Goal: Transaction & Acquisition: Purchase product/service

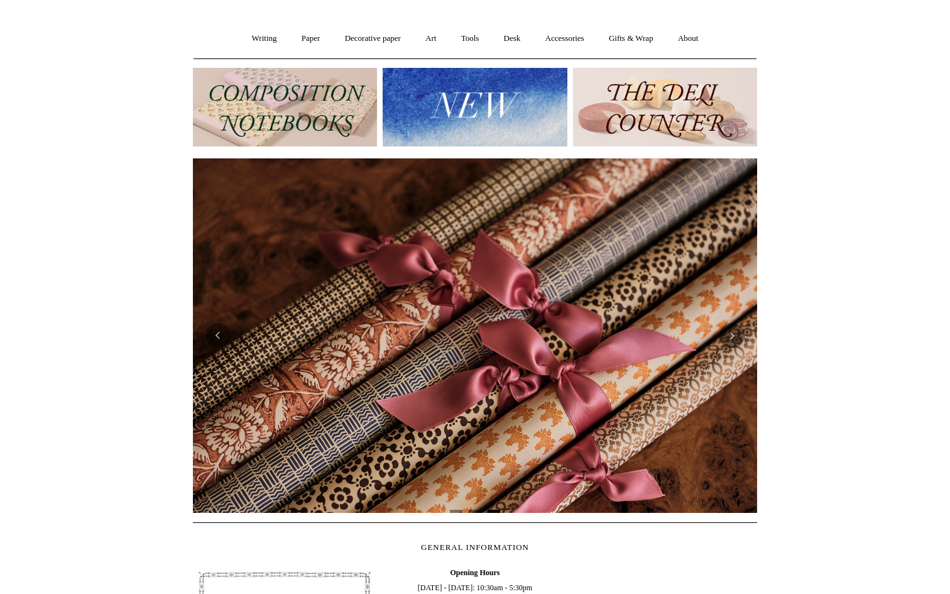
scroll to position [84, 0]
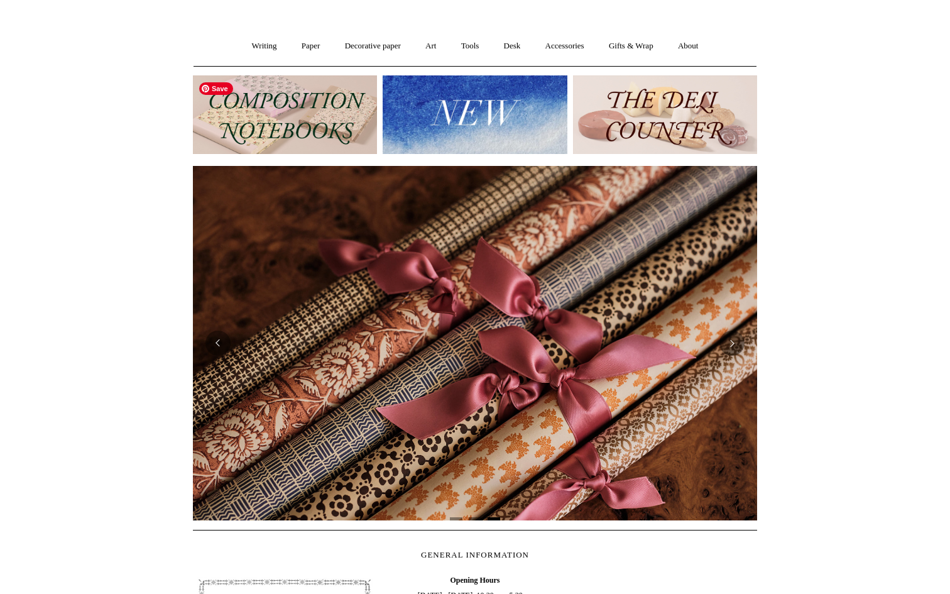
click at [302, 118] on img at bounding box center [285, 114] width 184 height 79
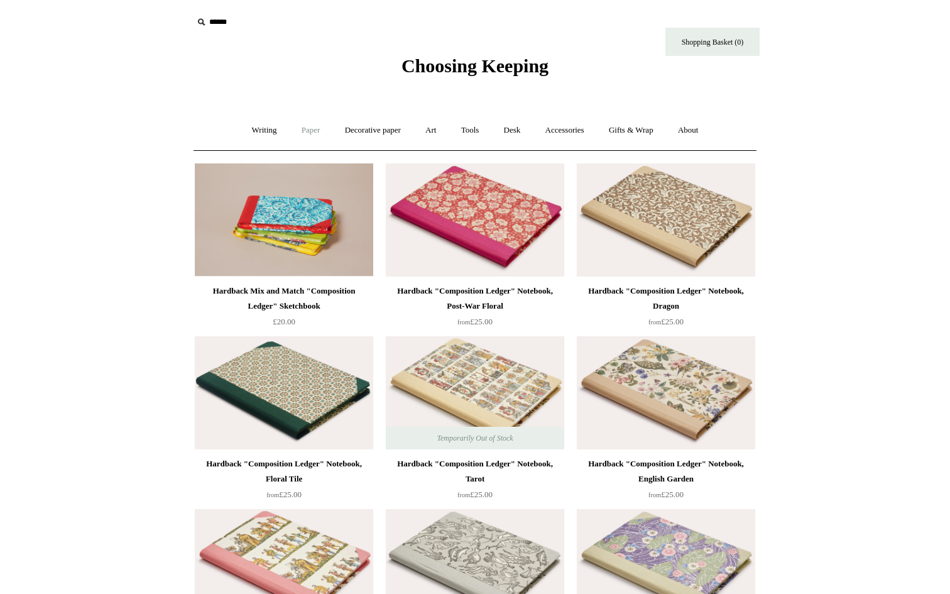
click at [296, 130] on link "Paper +" at bounding box center [310, 130] width 41 height 33
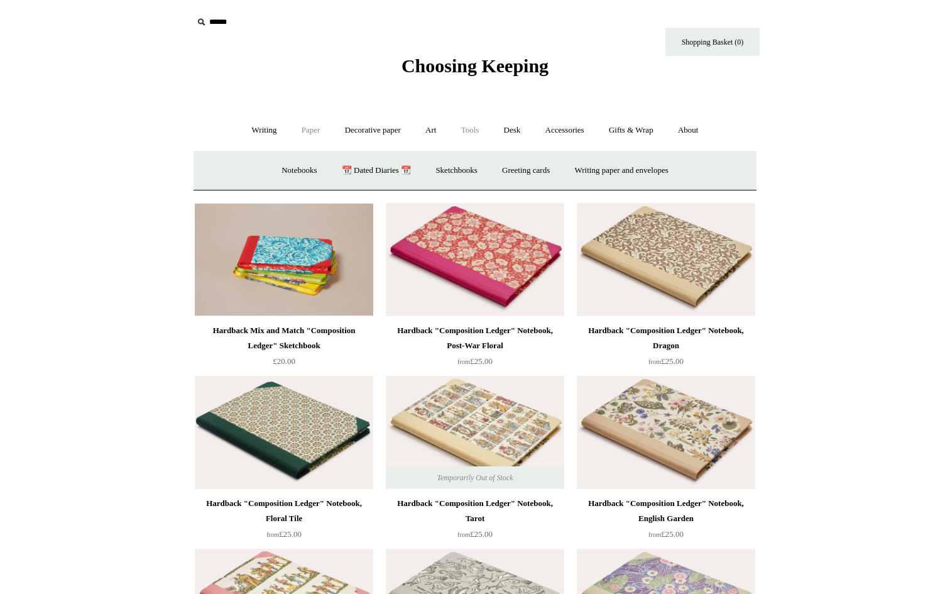
click at [470, 129] on link "Tools +" at bounding box center [470, 130] width 41 height 33
click at [451, 167] on link "Cutters" at bounding box center [453, 170] width 47 height 33
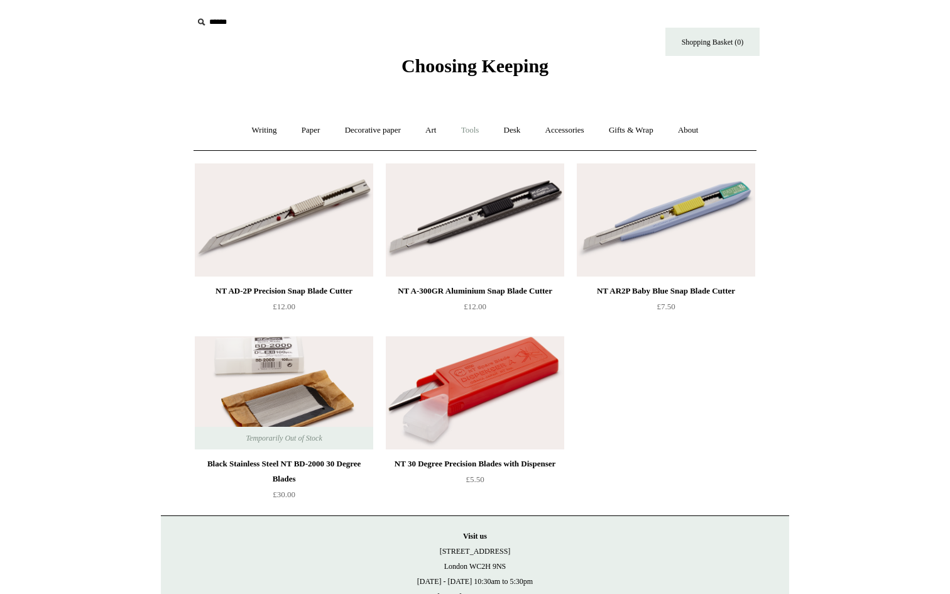
click at [470, 125] on link "Tools +" at bounding box center [470, 130] width 41 height 33
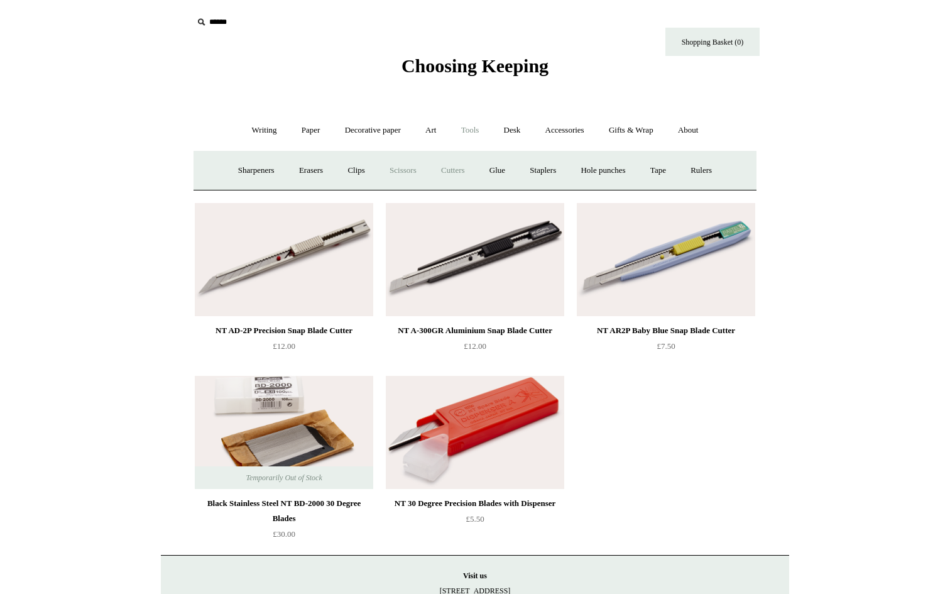
click at [396, 170] on link "Scissors" at bounding box center [403, 170] width 50 height 33
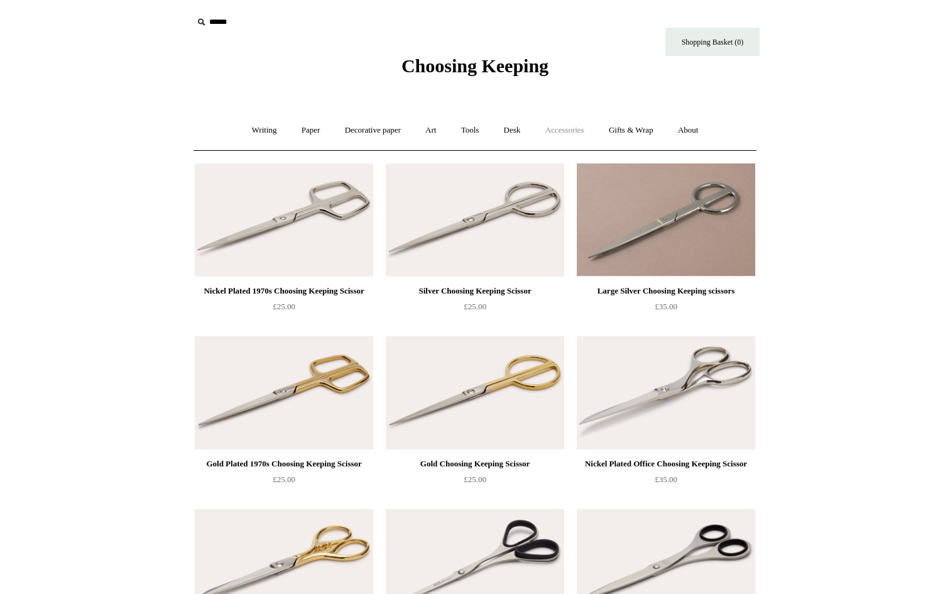
click at [585, 126] on link "Accessories +" at bounding box center [565, 130] width 62 height 33
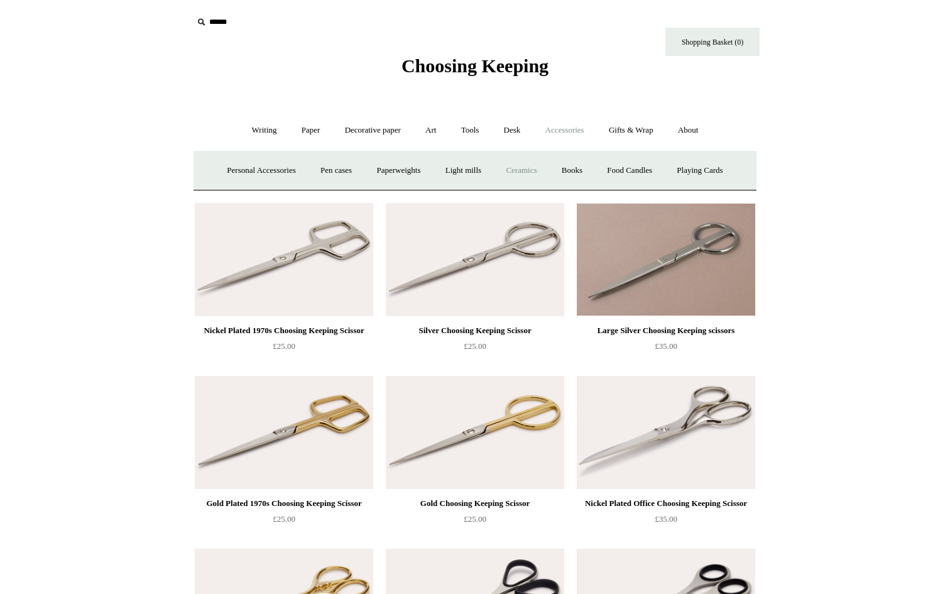
click at [524, 166] on link "Ceramics +" at bounding box center [521, 170] width 53 height 33
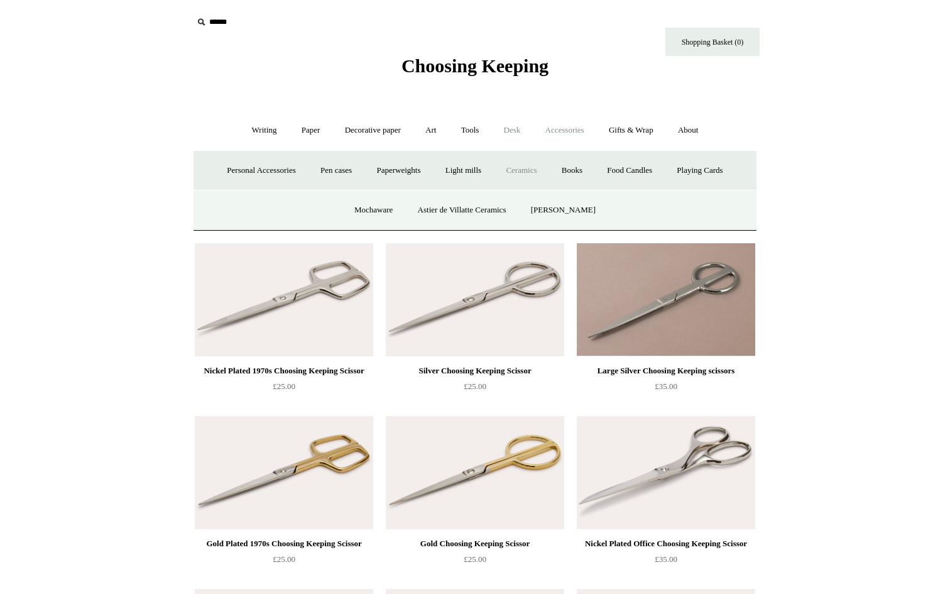
click at [512, 133] on link "Desk +" at bounding box center [513, 130] width 40 height 33
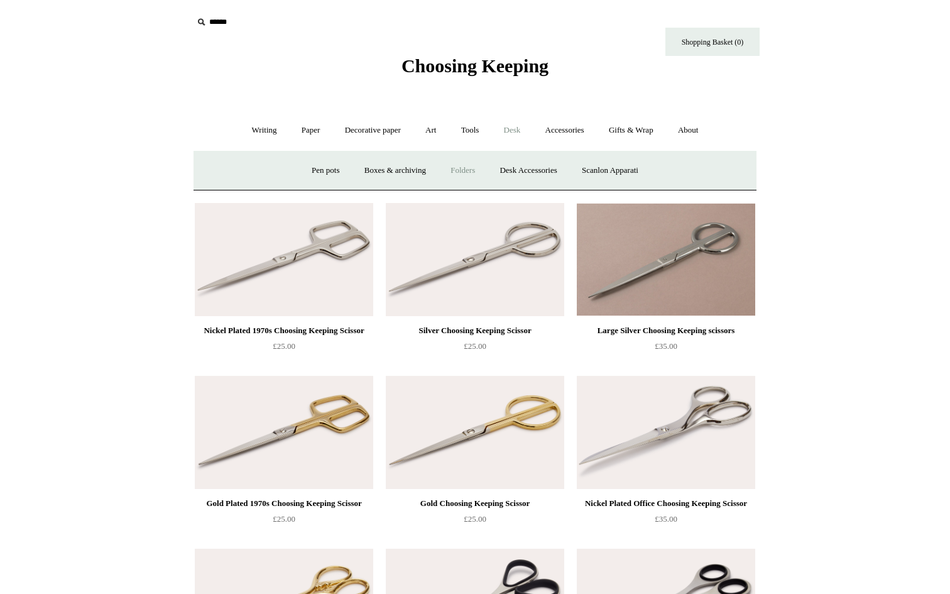
click at [457, 164] on link "Folders" at bounding box center [462, 170] width 47 height 33
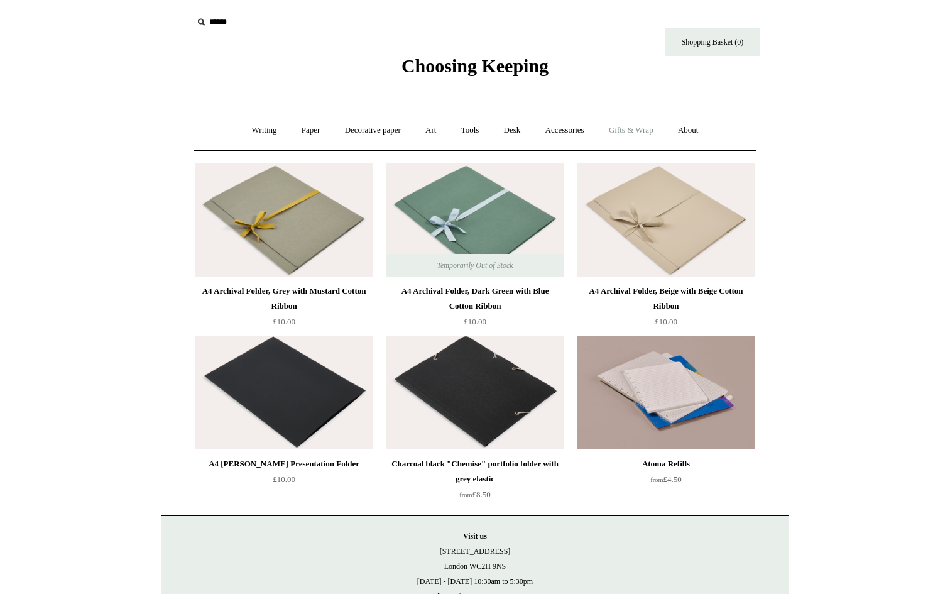
click at [647, 128] on link "Gifts & Wrap +" at bounding box center [631, 130] width 67 height 33
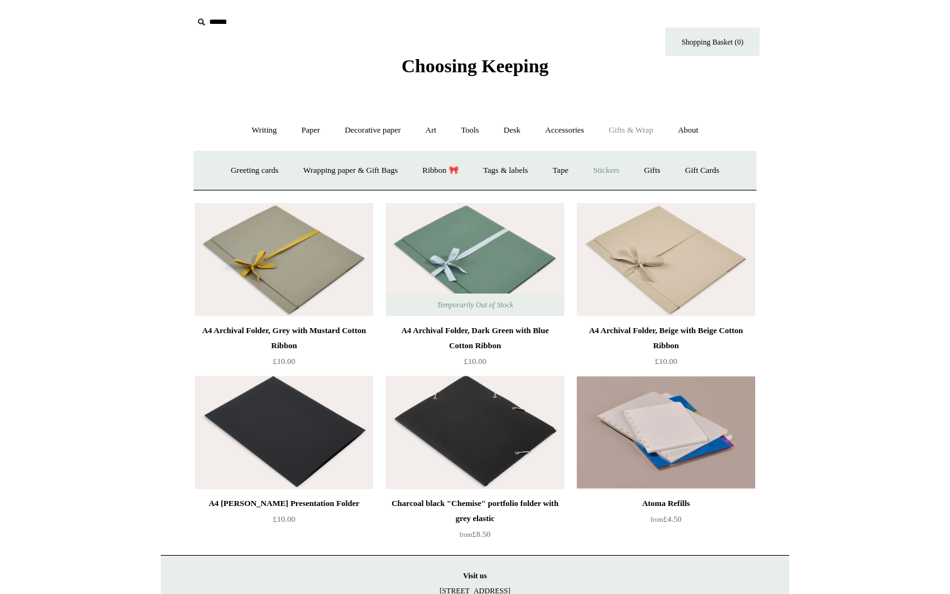
click at [608, 169] on link "Stickers" at bounding box center [606, 170] width 49 height 33
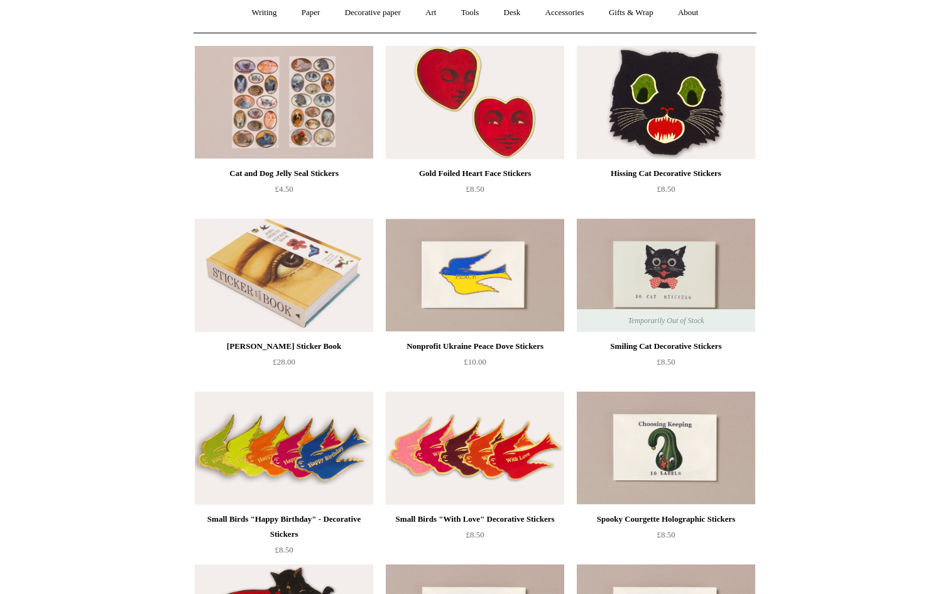
scroll to position [118, 0]
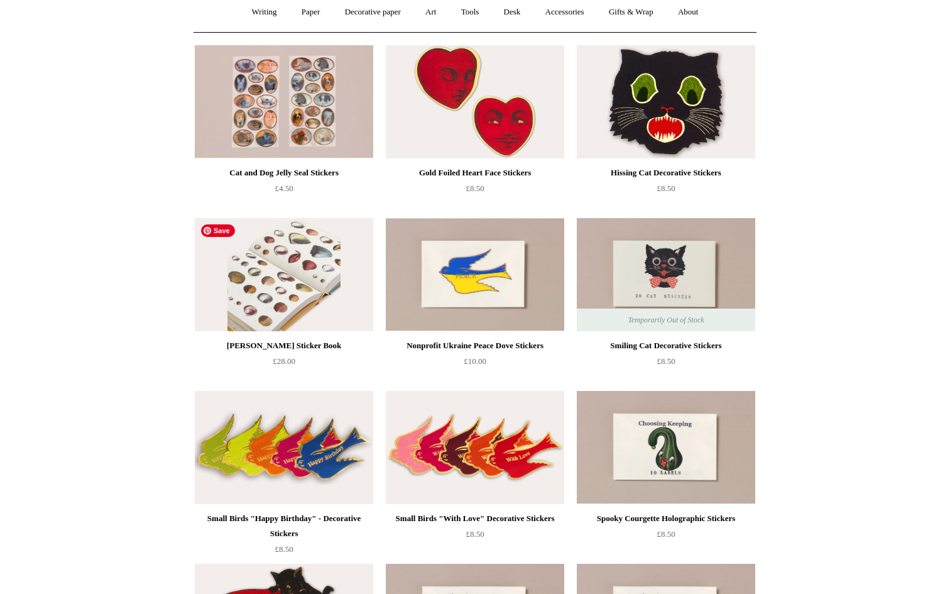
click at [303, 269] on img at bounding box center [284, 274] width 179 height 113
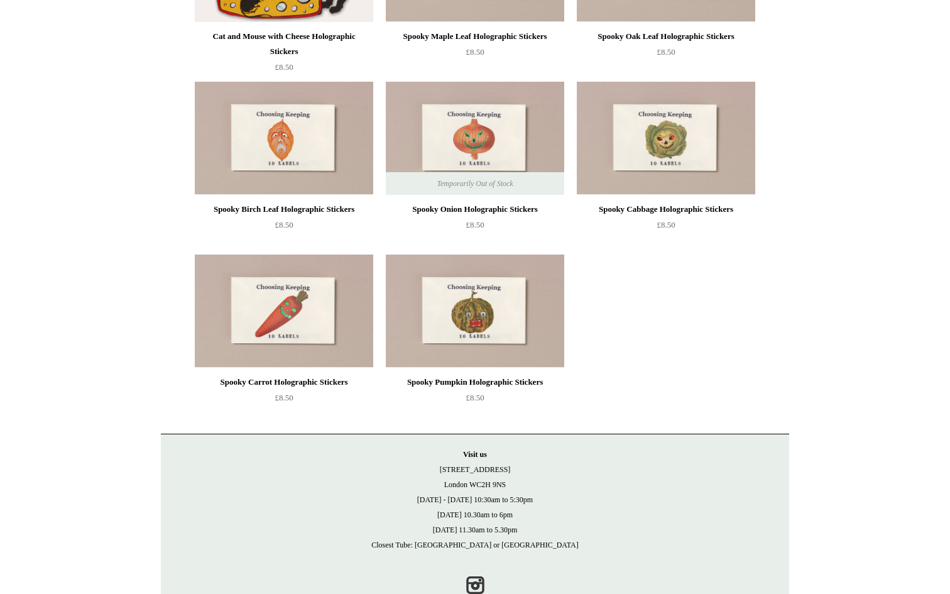
scroll to position [810, 0]
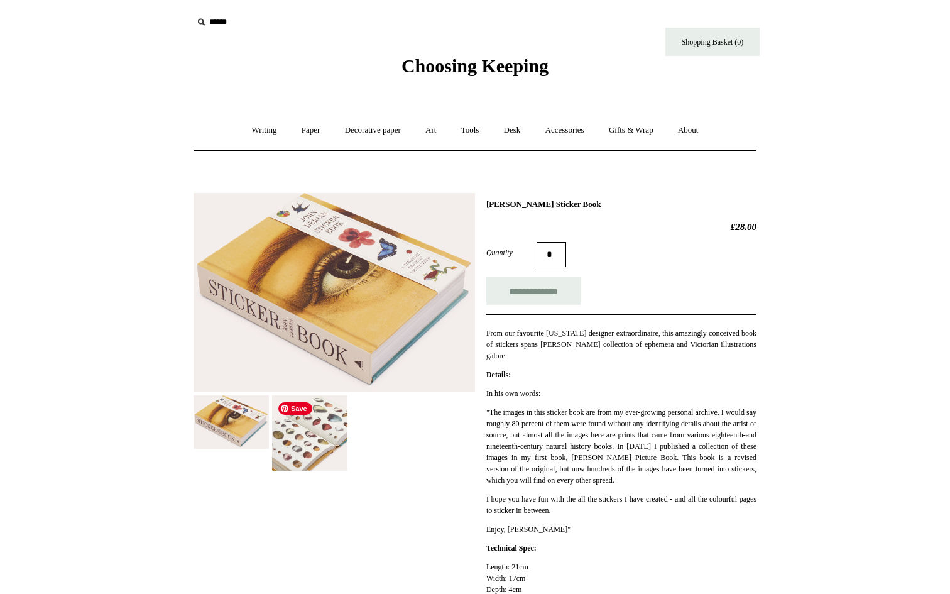
click at [316, 439] on img at bounding box center [309, 432] width 75 height 75
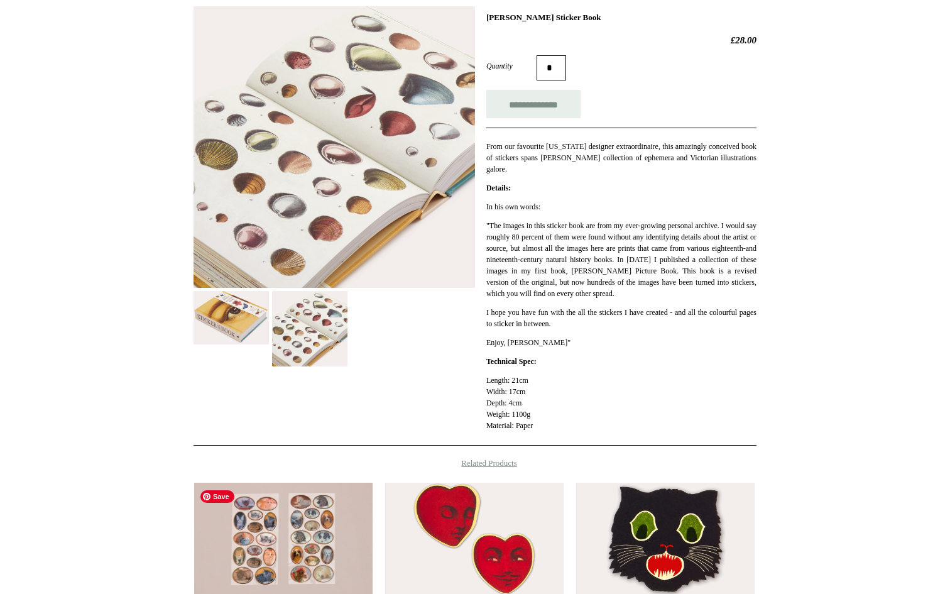
scroll to position [185, 0]
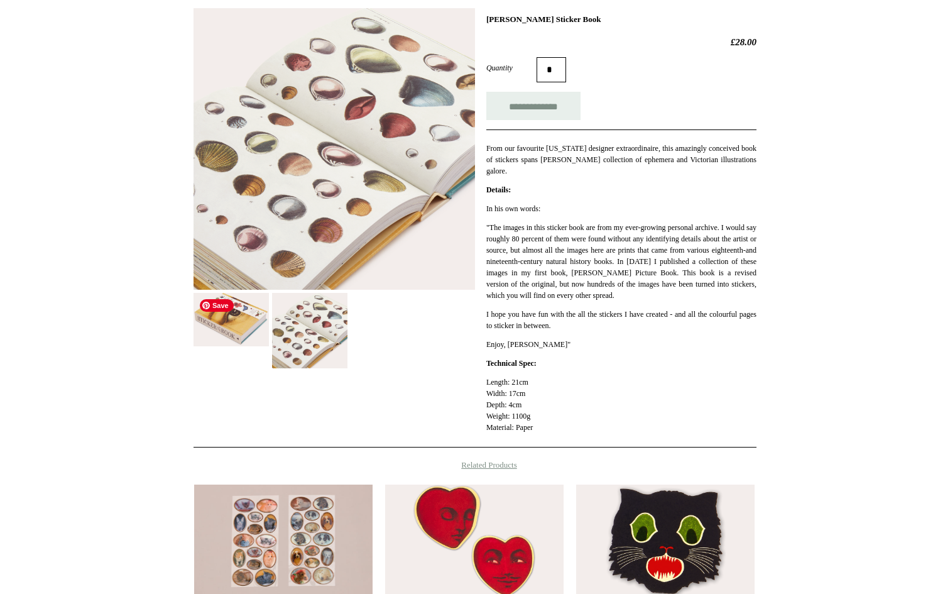
click at [250, 320] on img at bounding box center [231, 319] width 75 height 53
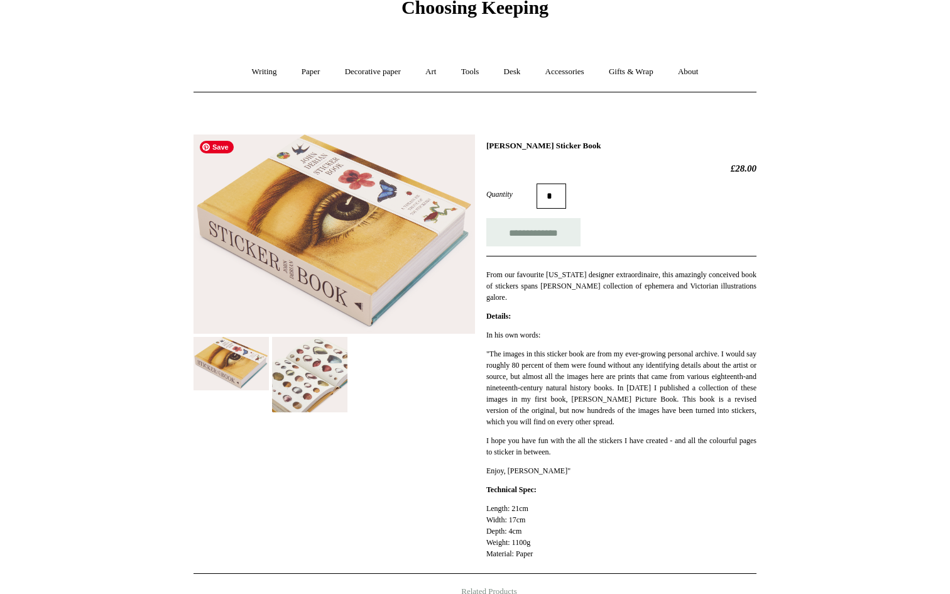
scroll to position [0, 0]
